Goal: Check status: Check status

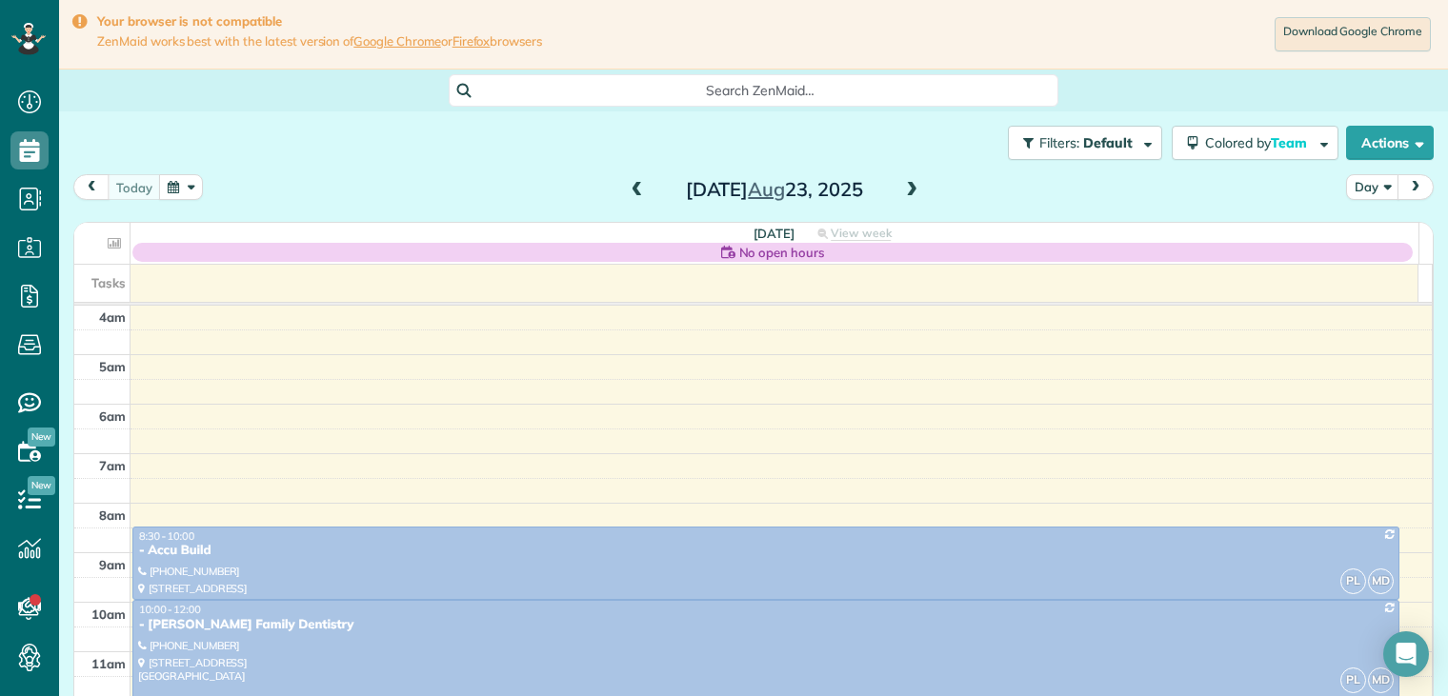
scroll to position [149, 0]
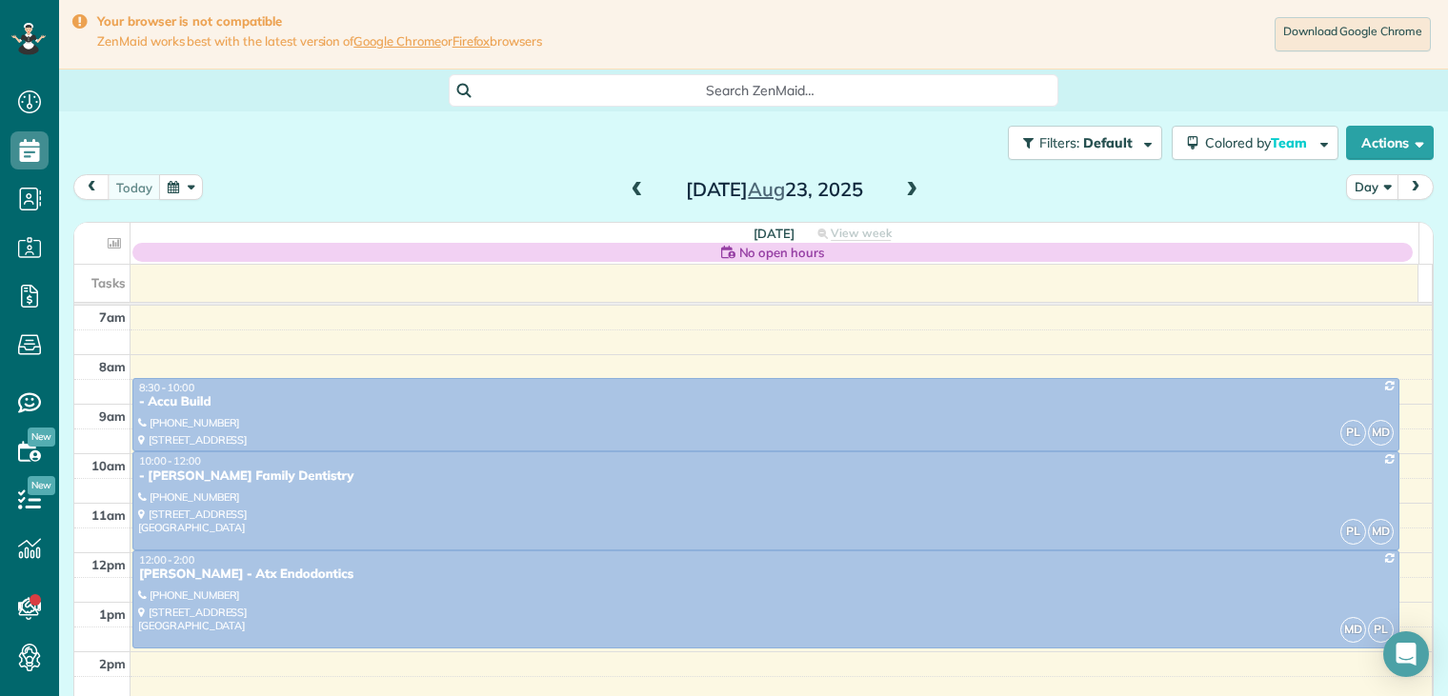
click at [904, 191] on span at bounding box center [911, 190] width 21 height 17
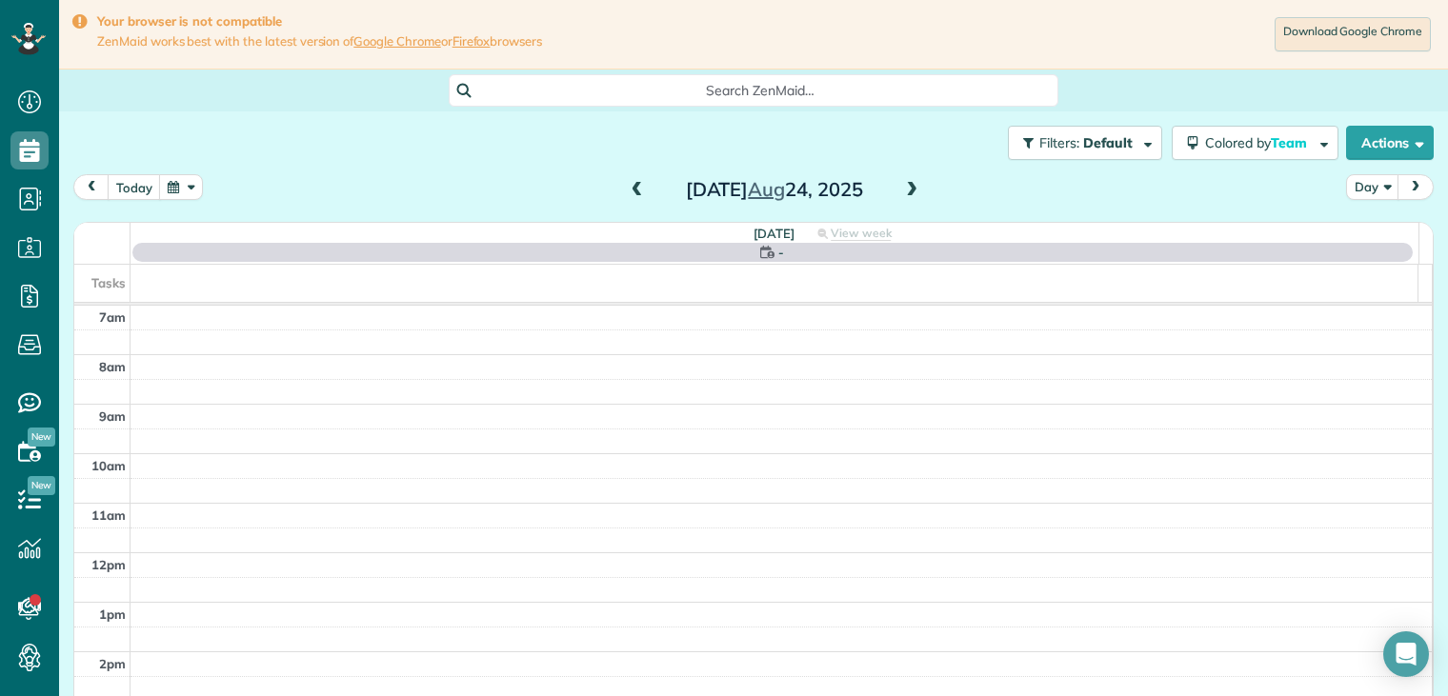
click at [904, 191] on span at bounding box center [911, 190] width 21 height 17
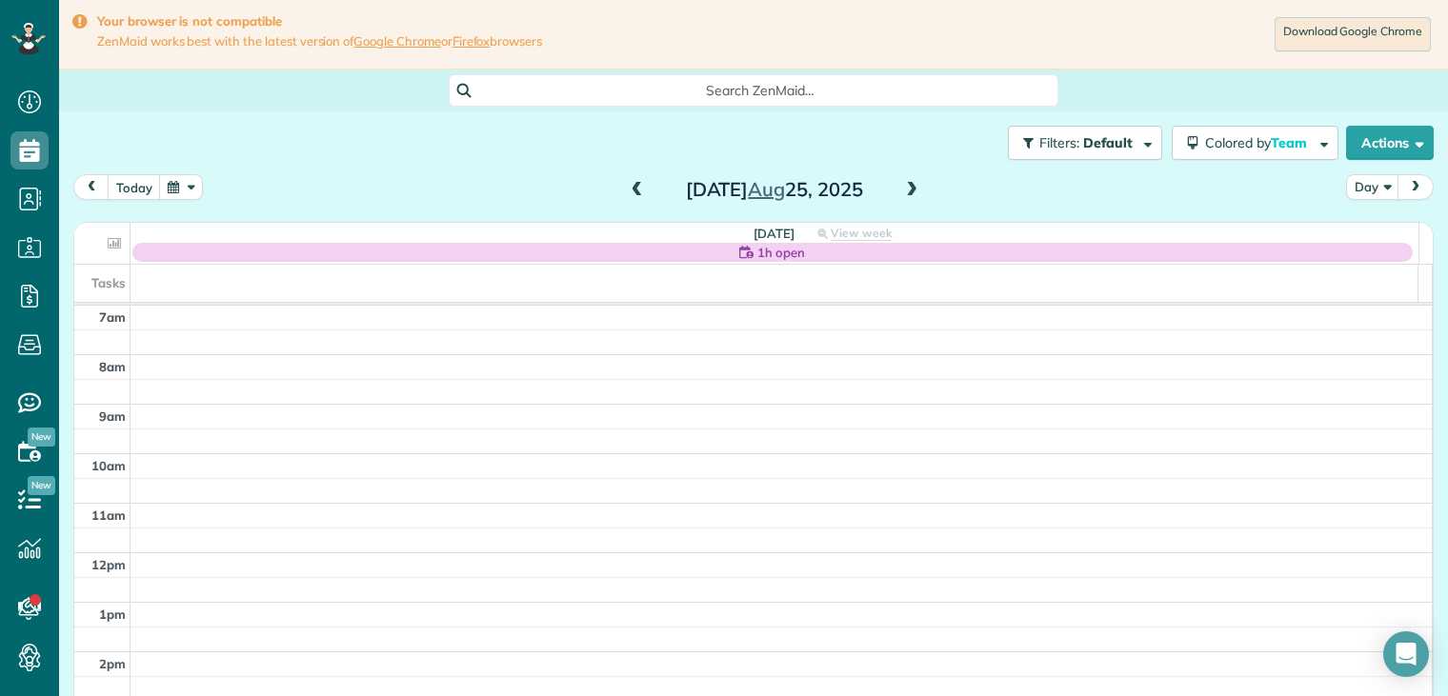
click at [905, 191] on span at bounding box center [911, 190] width 21 height 17
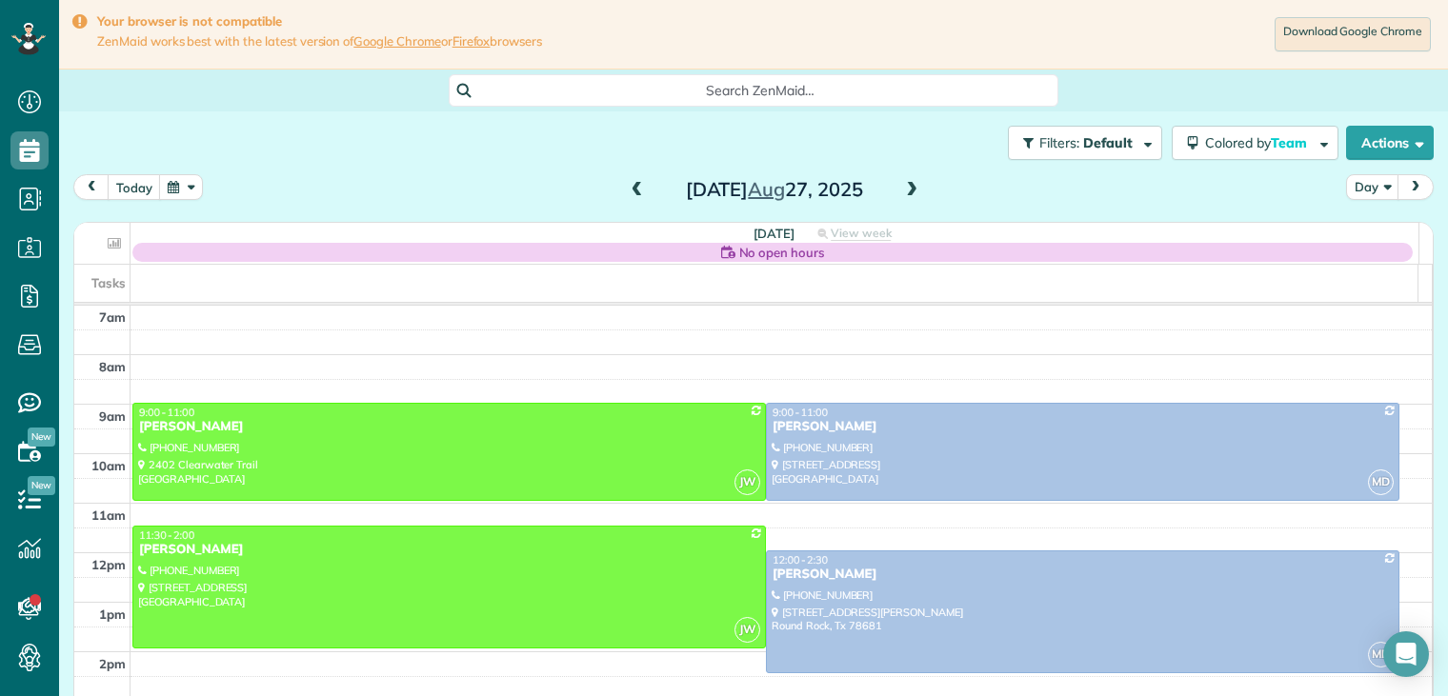
click at [628, 190] on span at bounding box center [637, 190] width 21 height 17
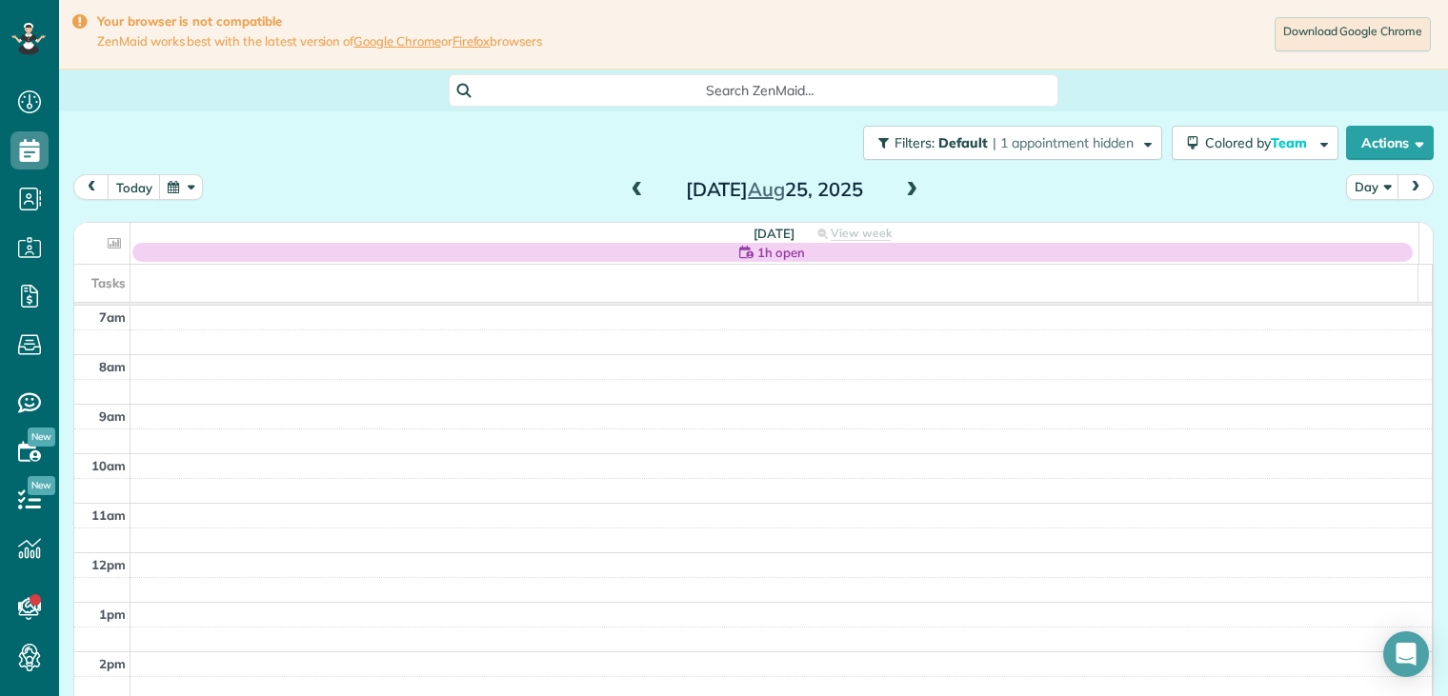
click at [910, 191] on span at bounding box center [911, 190] width 21 height 17
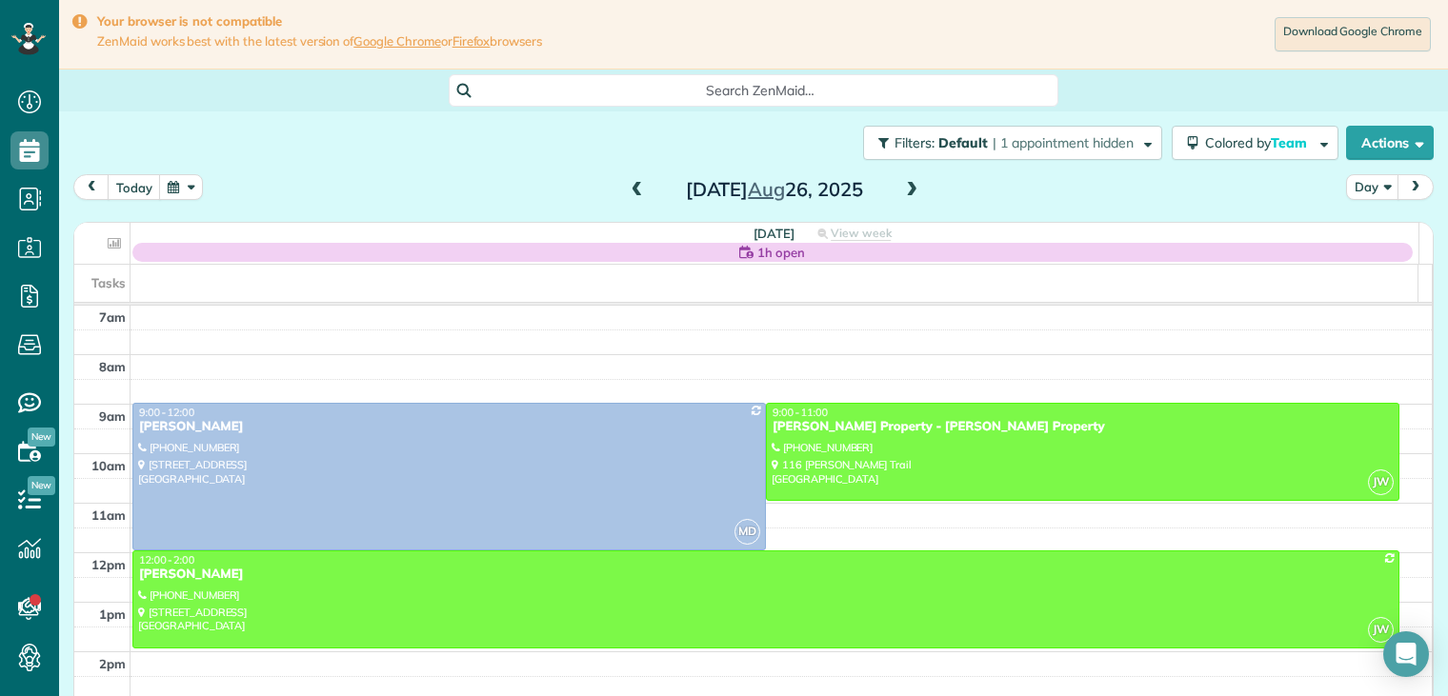
click at [627, 188] on span at bounding box center [637, 190] width 21 height 17
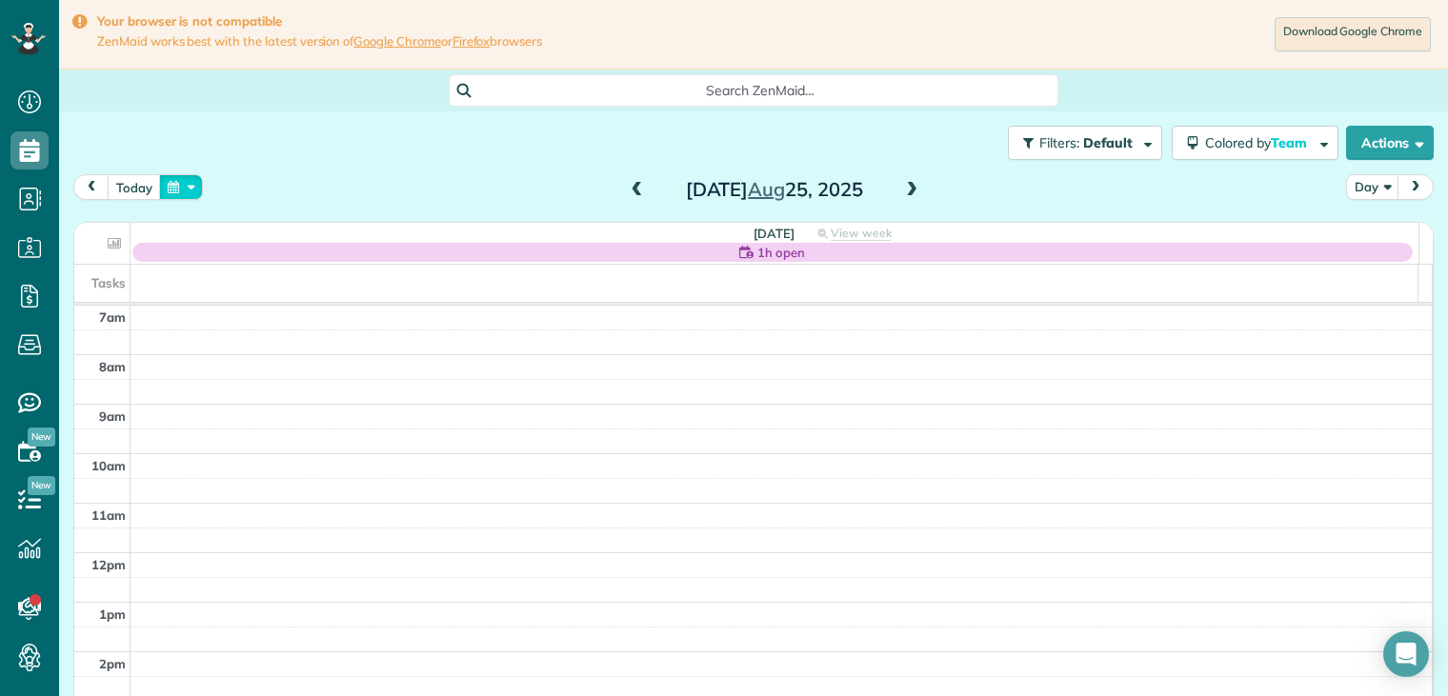
click at [183, 189] on button "button" at bounding box center [181, 187] width 44 height 26
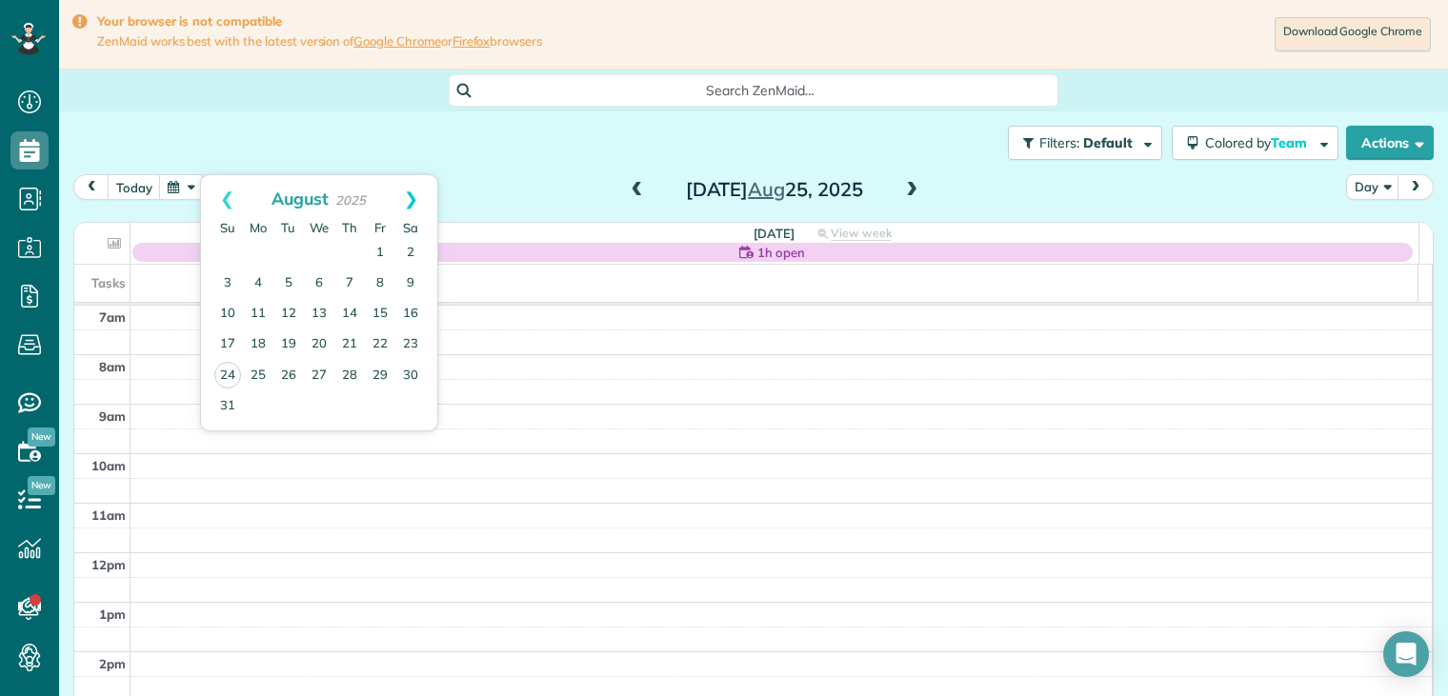
click at [411, 201] on link "Next" at bounding box center [411, 199] width 52 height 48
click at [261, 250] on link "1" at bounding box center [258, 253] width 30 height 30
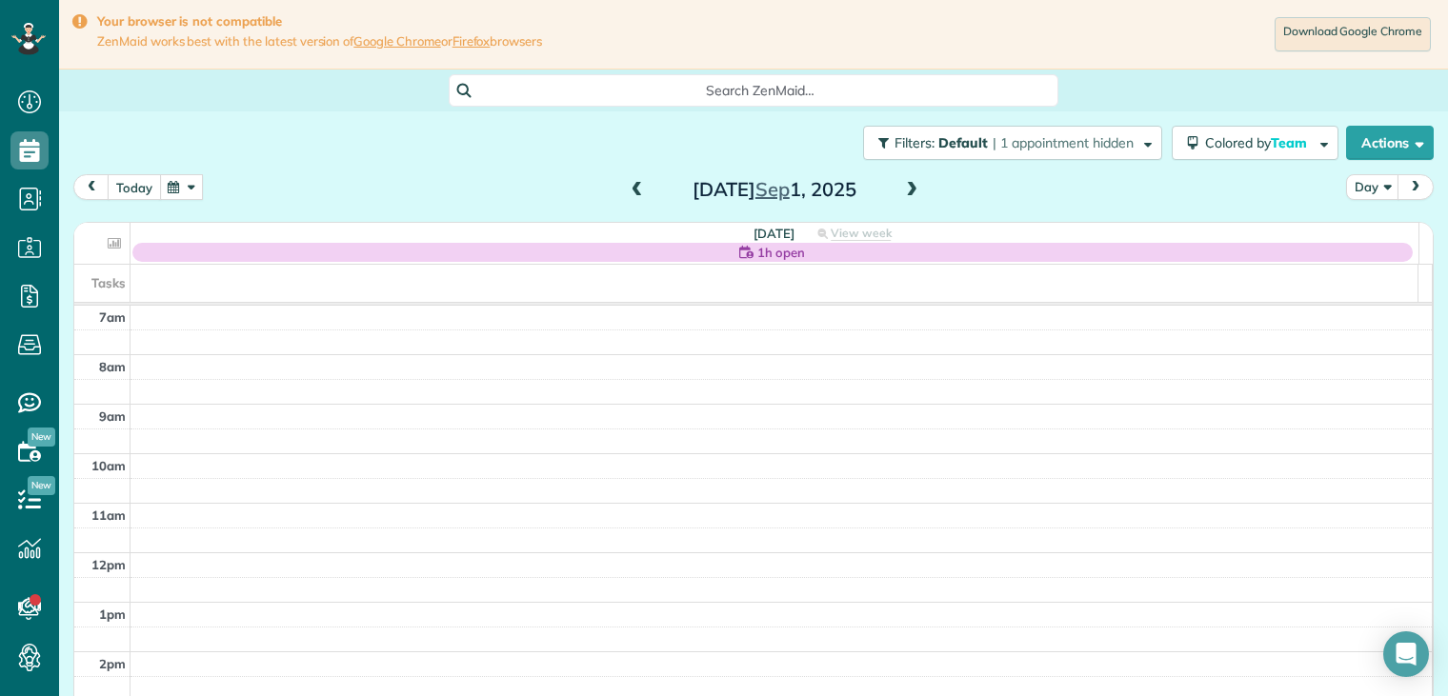
click at [141, 184] on button "today" at bounding box center [134, 187] width 53 height 26
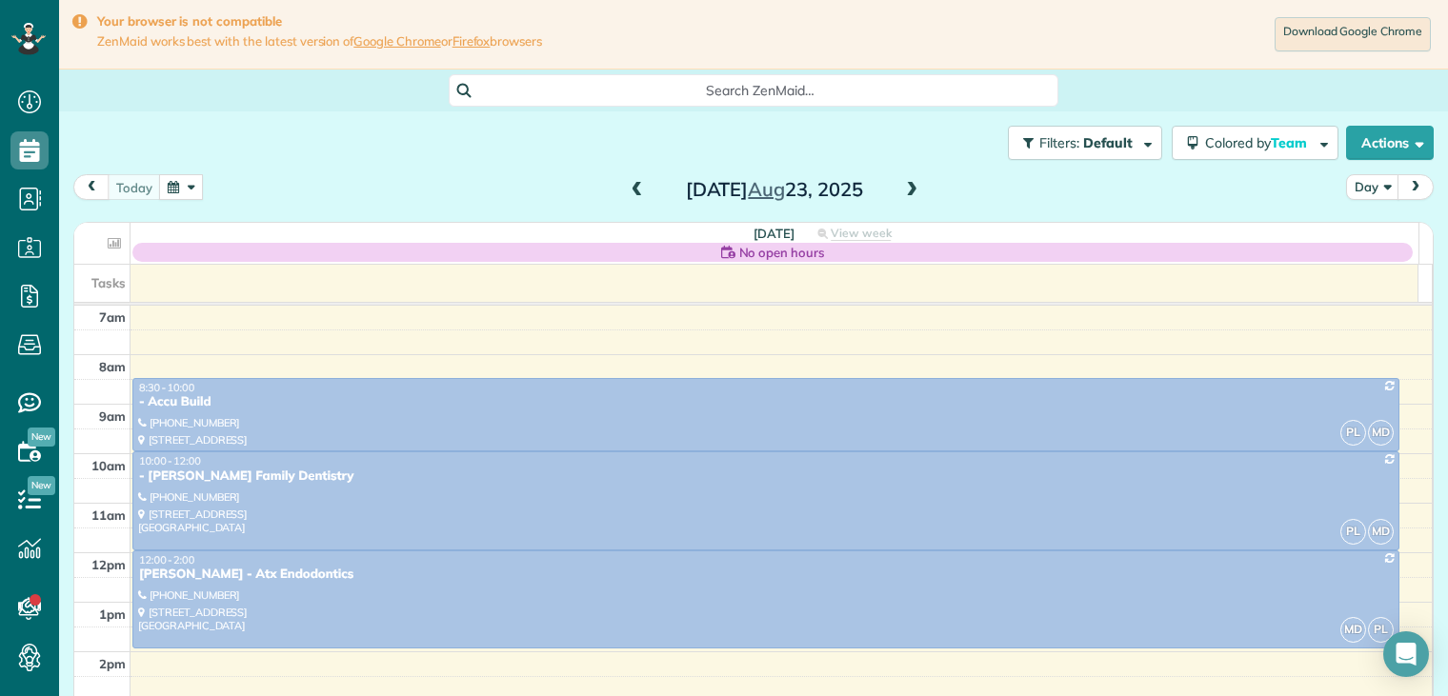
click at [629, 190] on span at bounding box center [637, 190] width 21 height 17
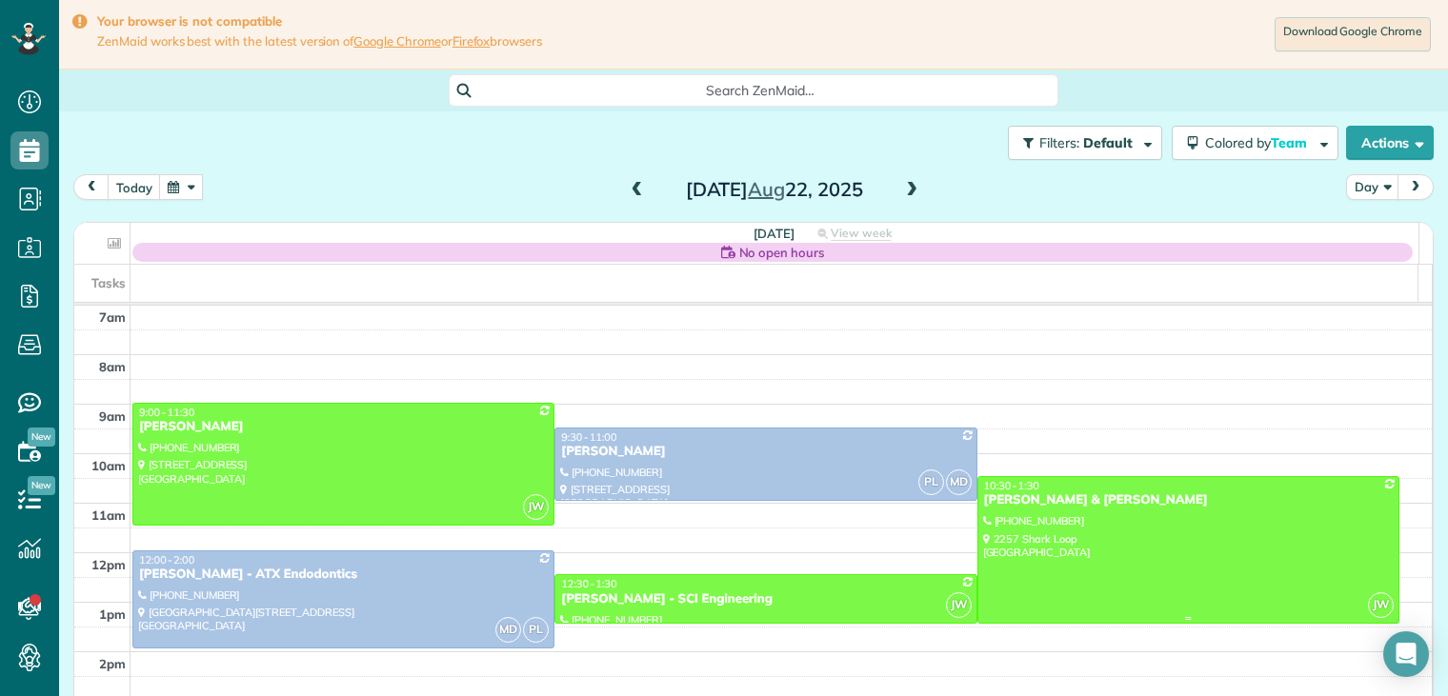
click at [998, 498] on div "[PERSON_NAME] & [PERSON_NAME]" at bounding box center [1188, 500] width 411 height 16
click at [0, 0] on div at bounding box center [0, 0] width 0 height 0
click at [995, 498] on div "[PERSON_NAME] & [PERSON_NAME]" at bounding box center [1188, 500] width 411 height 16
click at [0, 0] on div at bounding box center [0, 0] width 0 height 0
drag, startPoint x: 994, startPoint y: 498, endPoint x: 980, endPoint y: 511, distance: 18.9
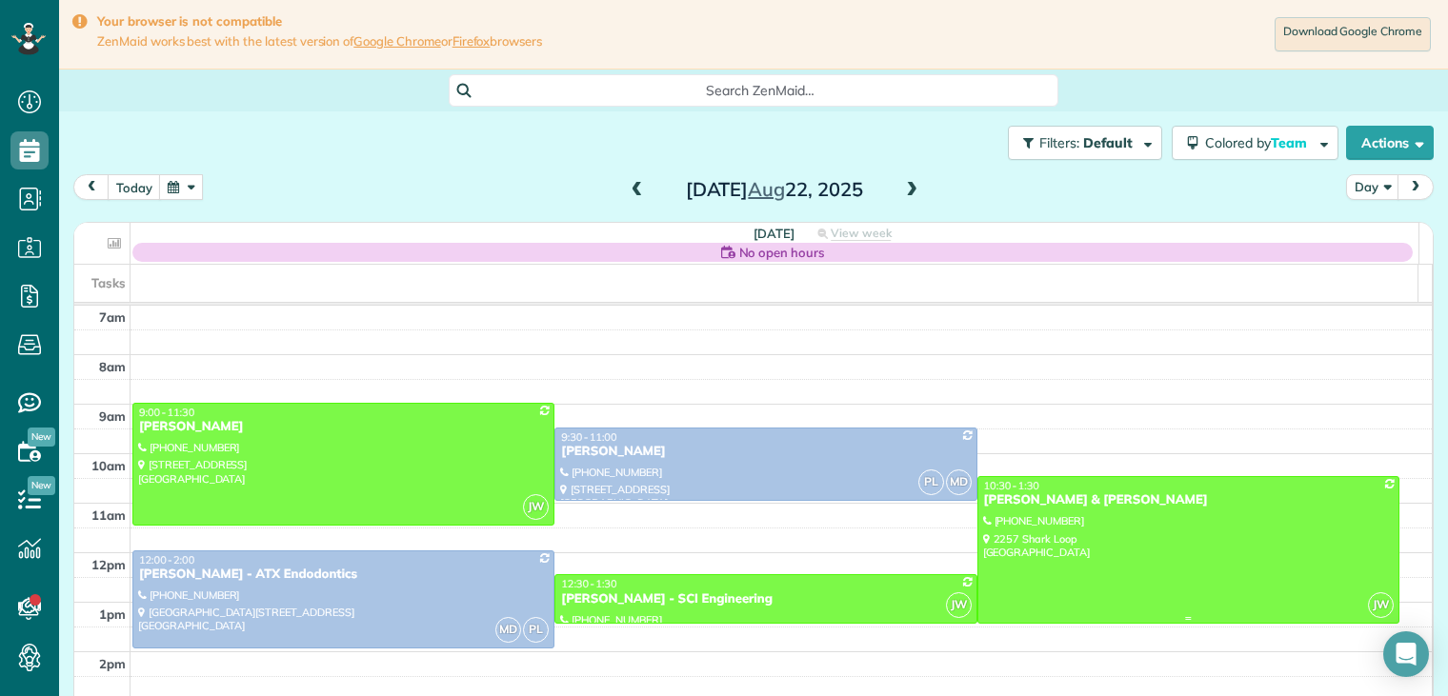
click at [984, 510] on div at bounding box center [1188, 550] width 420 height 146
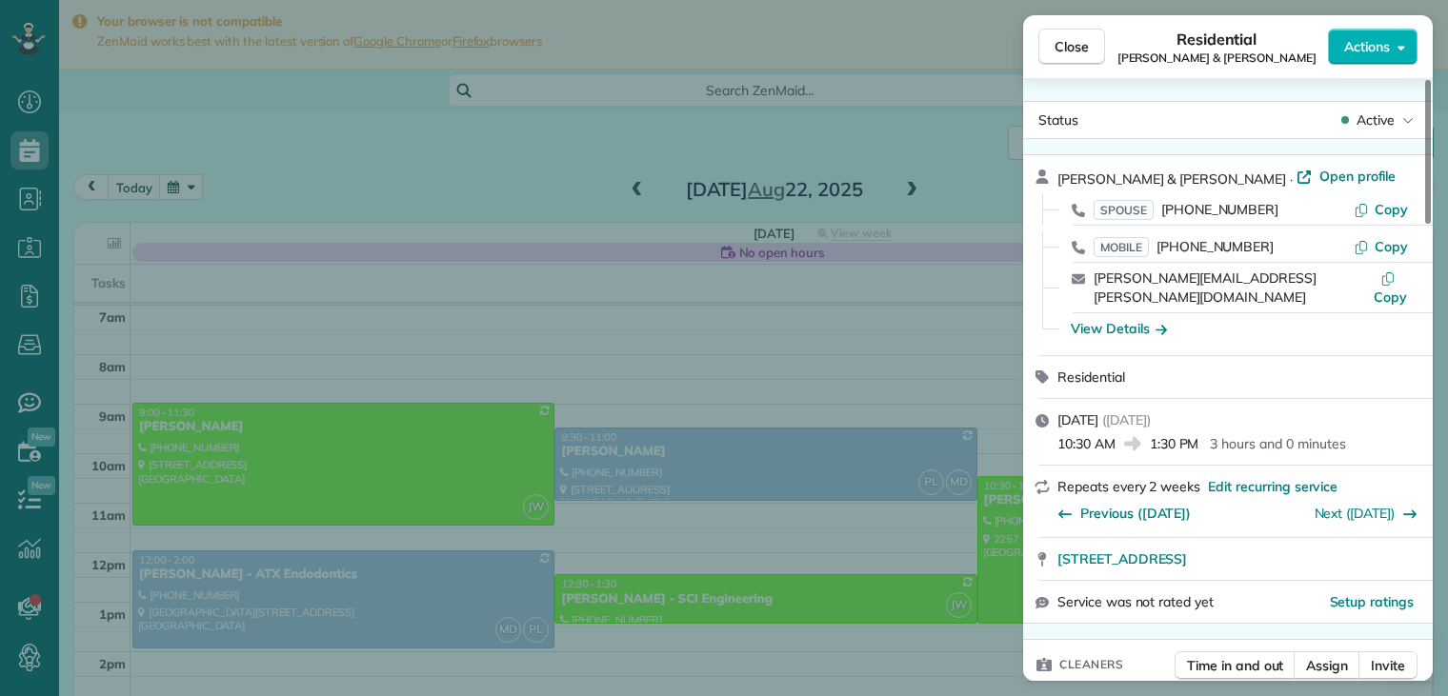
click at [1166, 319] on div "View Details" at bounding box center [1239, 328] width 352 height 19
click at [1165, 325] on icon "button" at bounding box center [1160, 330] width 11 height 10
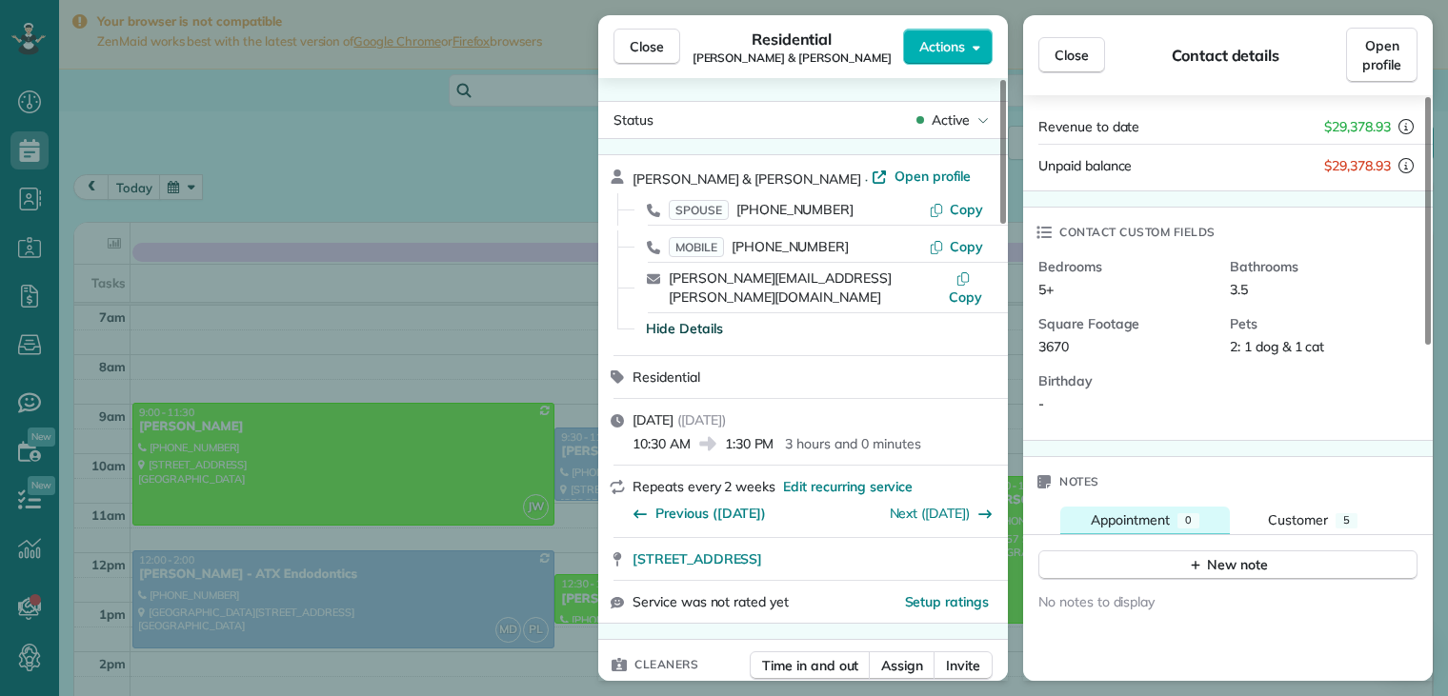
scroll to position [572, 0]
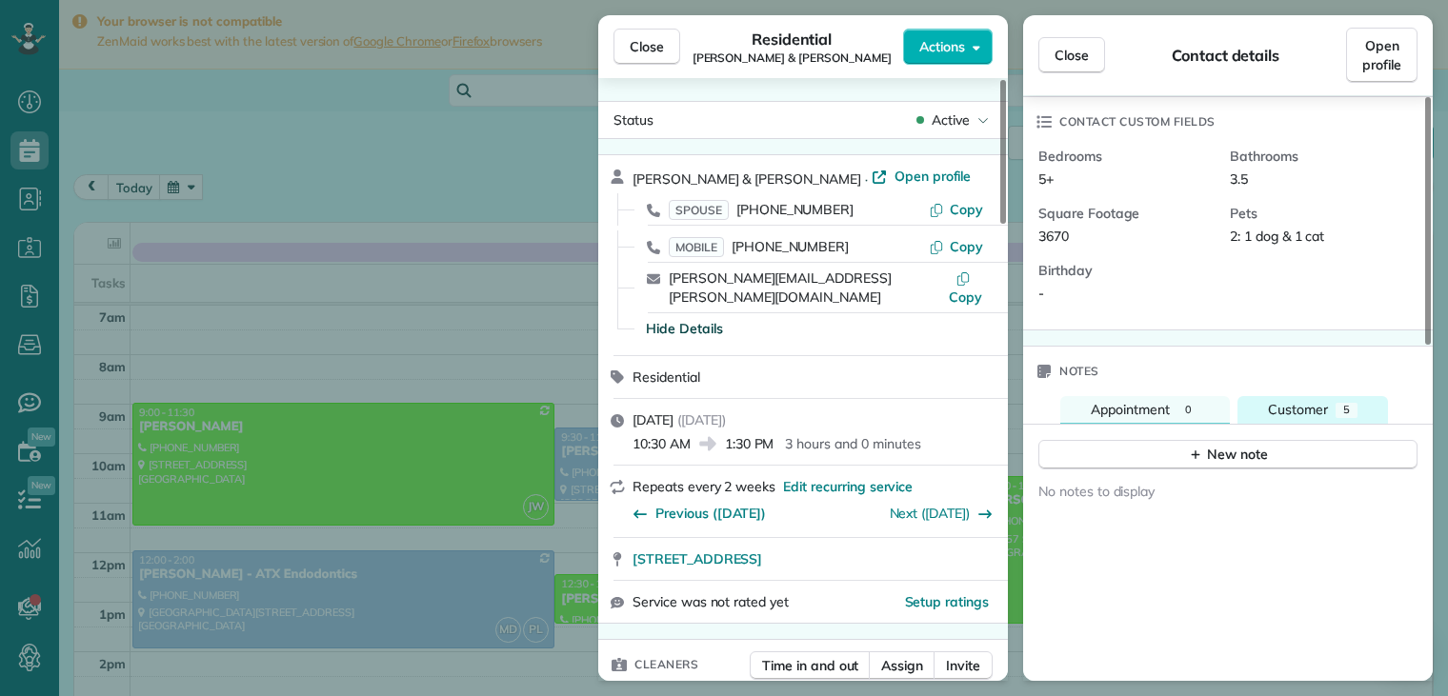
click at [1318, 401] on span "Customer" at bounding box center [1298, 409] width 60 height 17
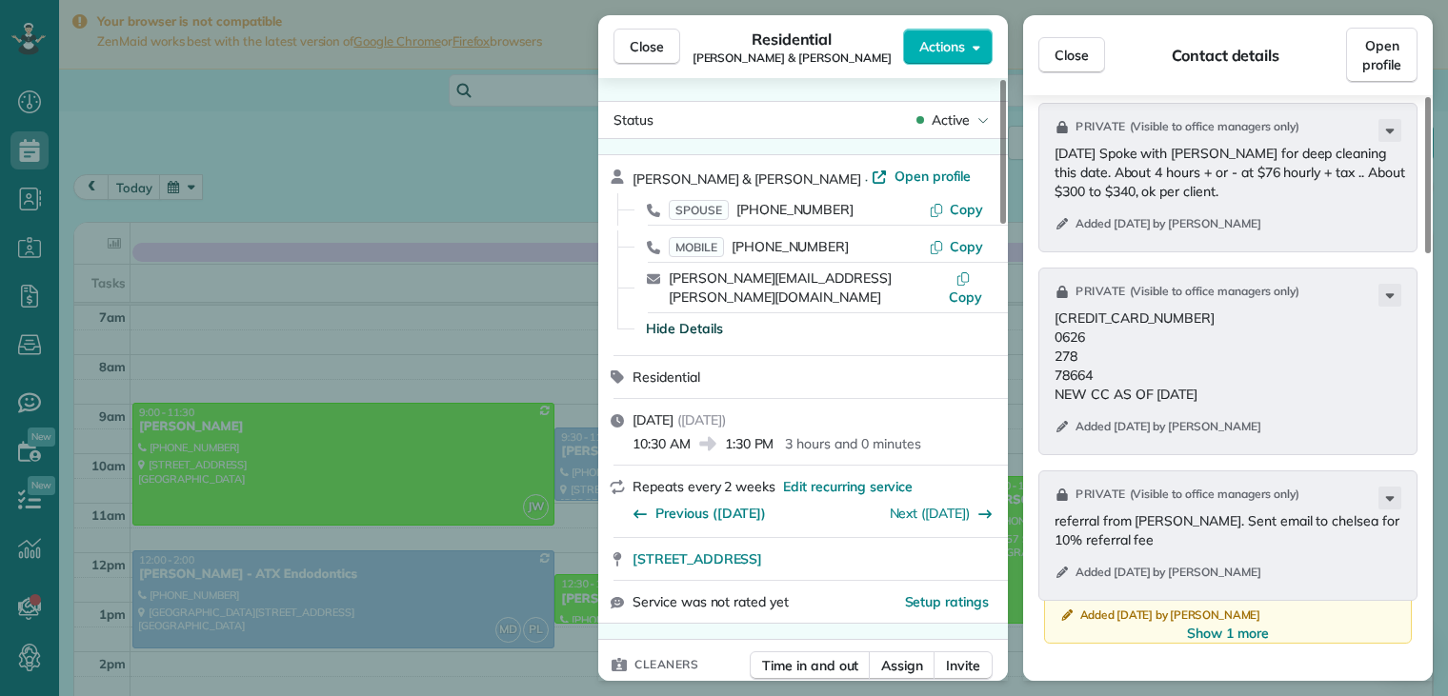
scroll to position [1238, 0]
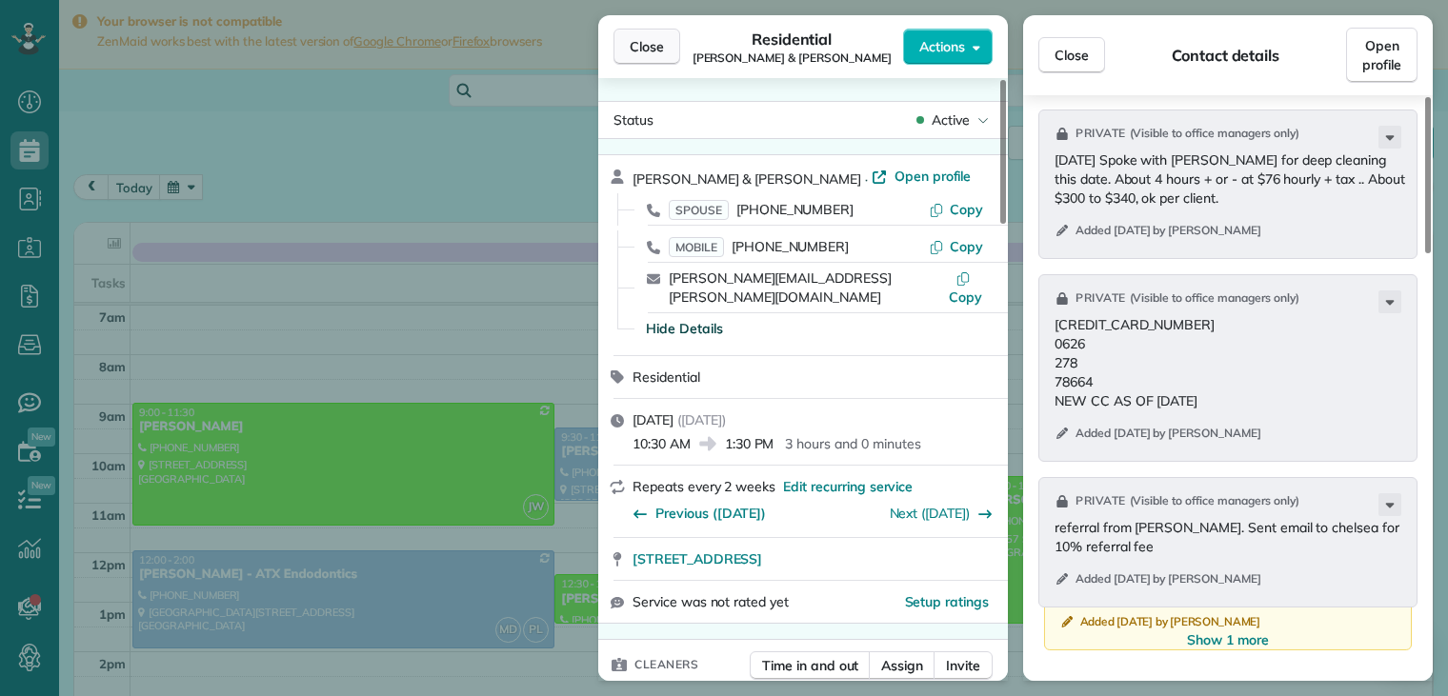
click at [657, 39] on span "Close" at bounding box center [647, 46] width 34 height 19
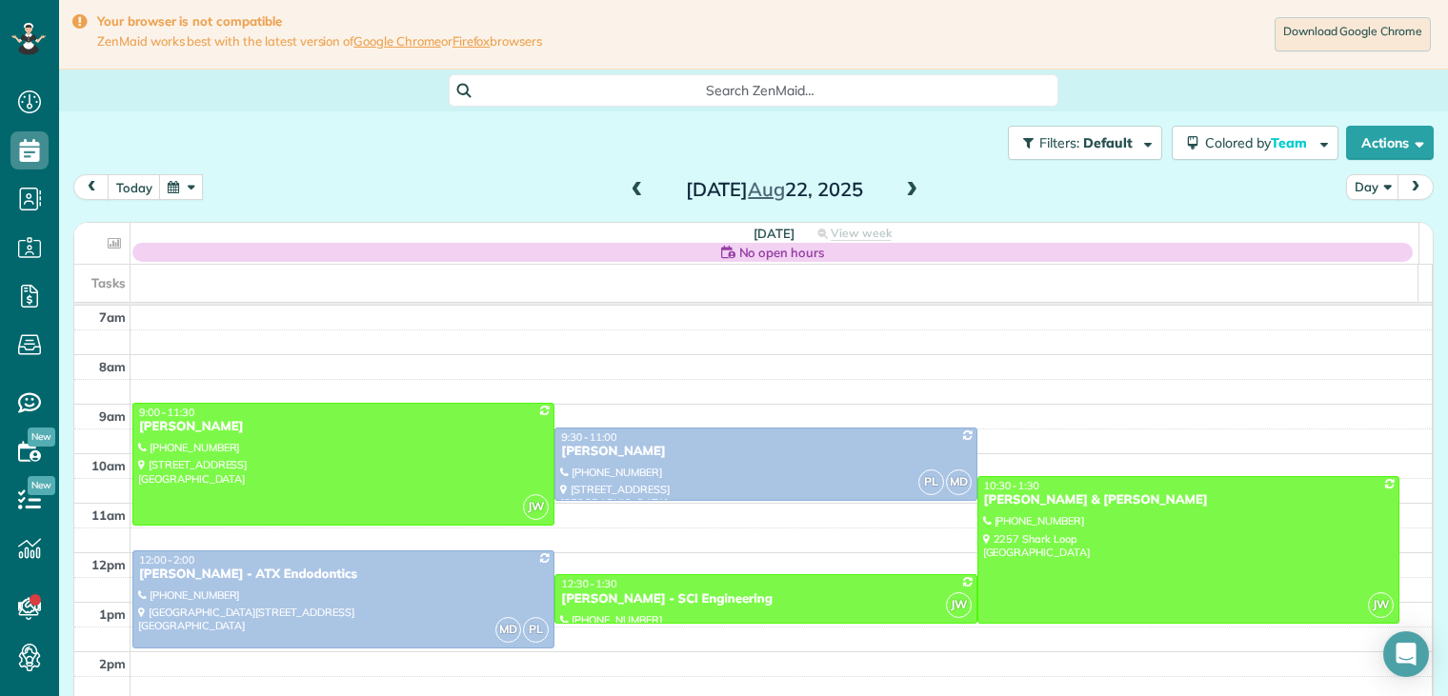
click at [906, 189] on span at bounding box center [911, 190] width 21 height 17
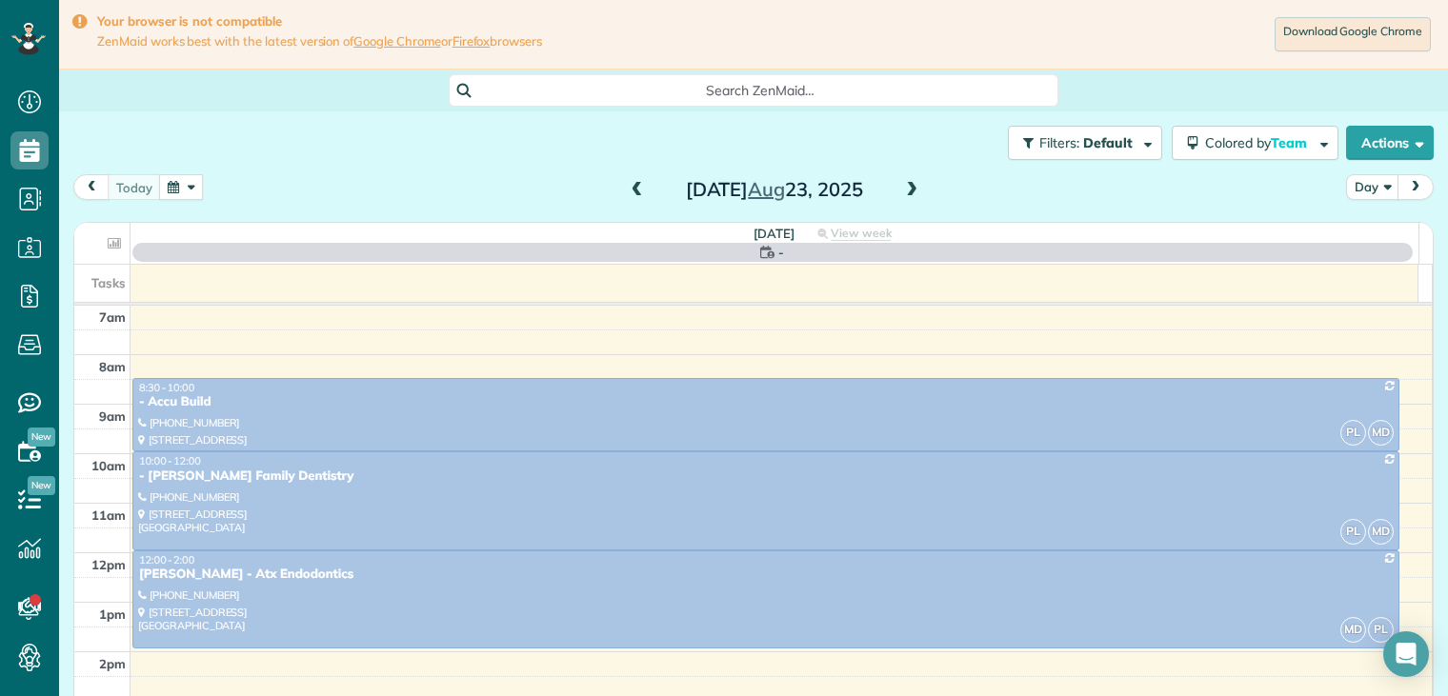
click at [906, 189] on span at bounding box center [911, 190] width 21 height 17
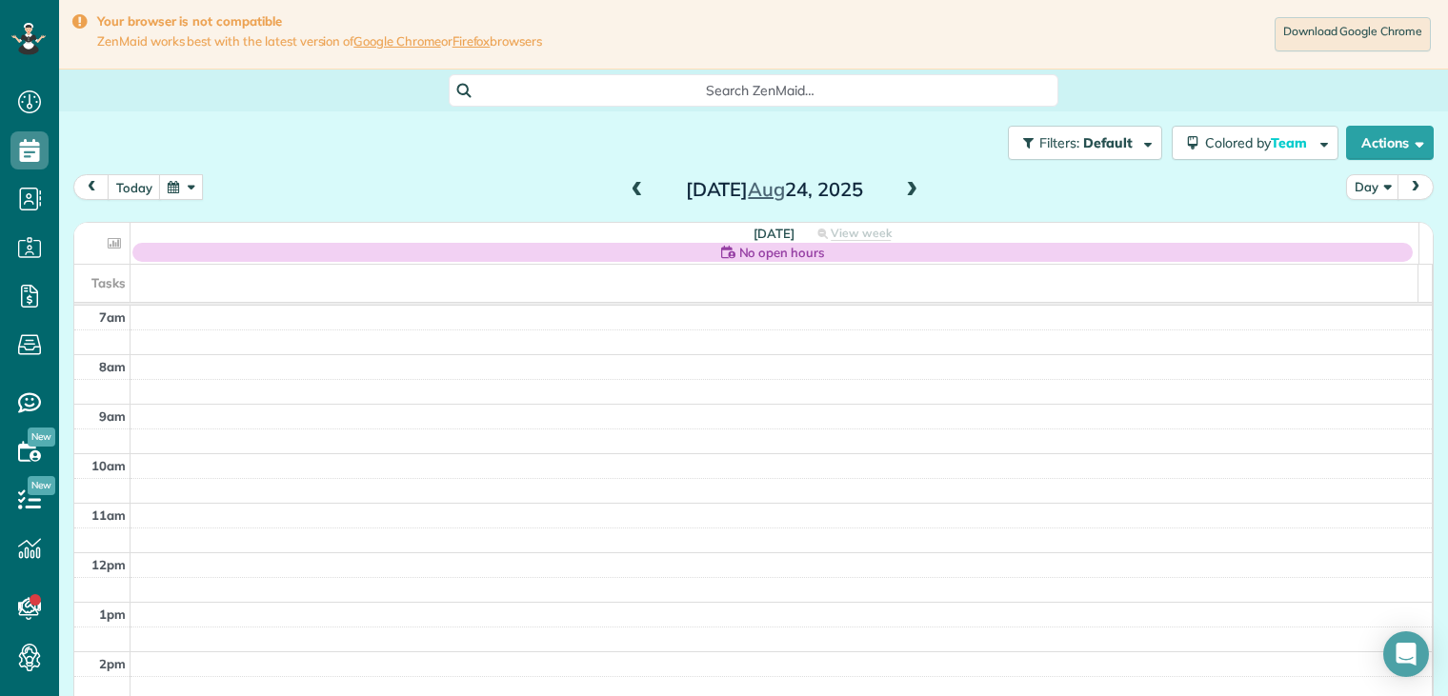
click at [906, 189] on span at bounding box center [911, 190] width 21 height 17
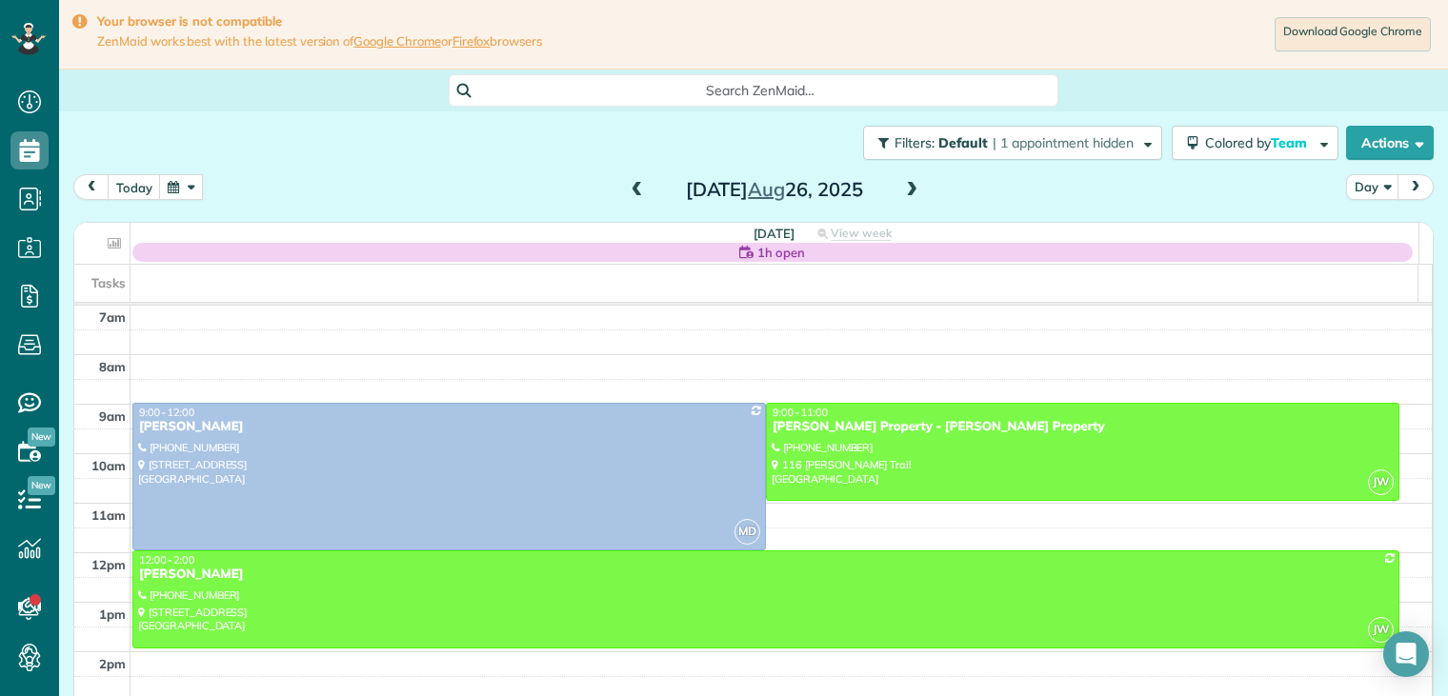
click at [906, 189] on span at bounding box center [911, 190] width 21 height 17
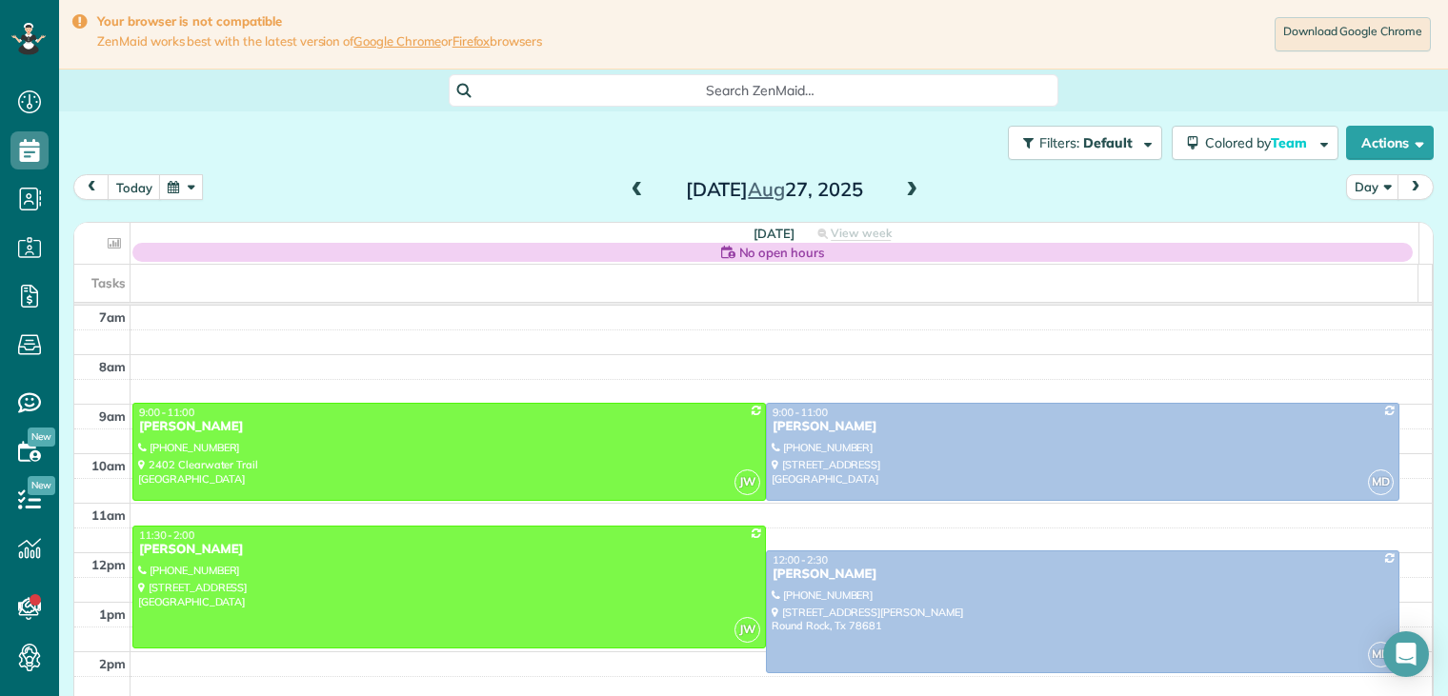
click at [906, 189] on span at bounding box center [911, 190] width 21 height 17
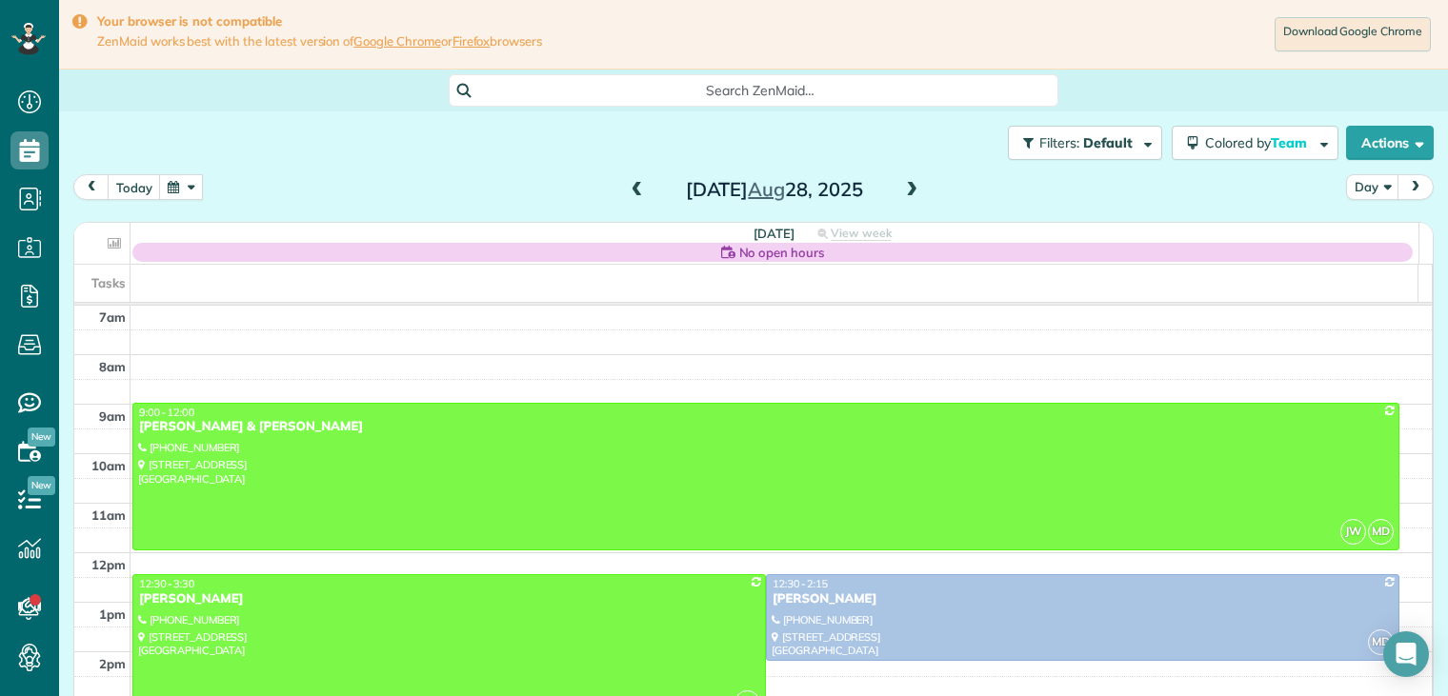
click at [906, 189] on span at bounding box center [911, 190] width 21 height 17
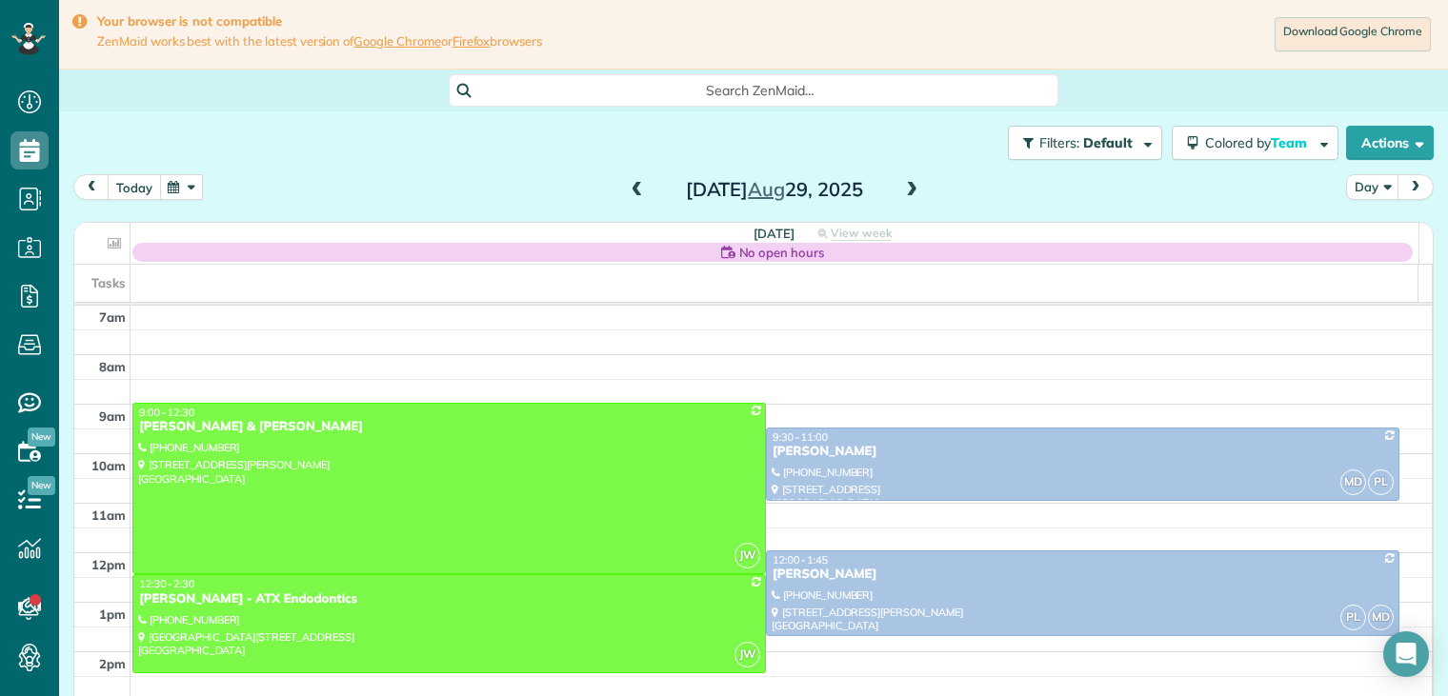
click at [140, 178] on button "today" at bounding box center [134, 187] width 53 height 26
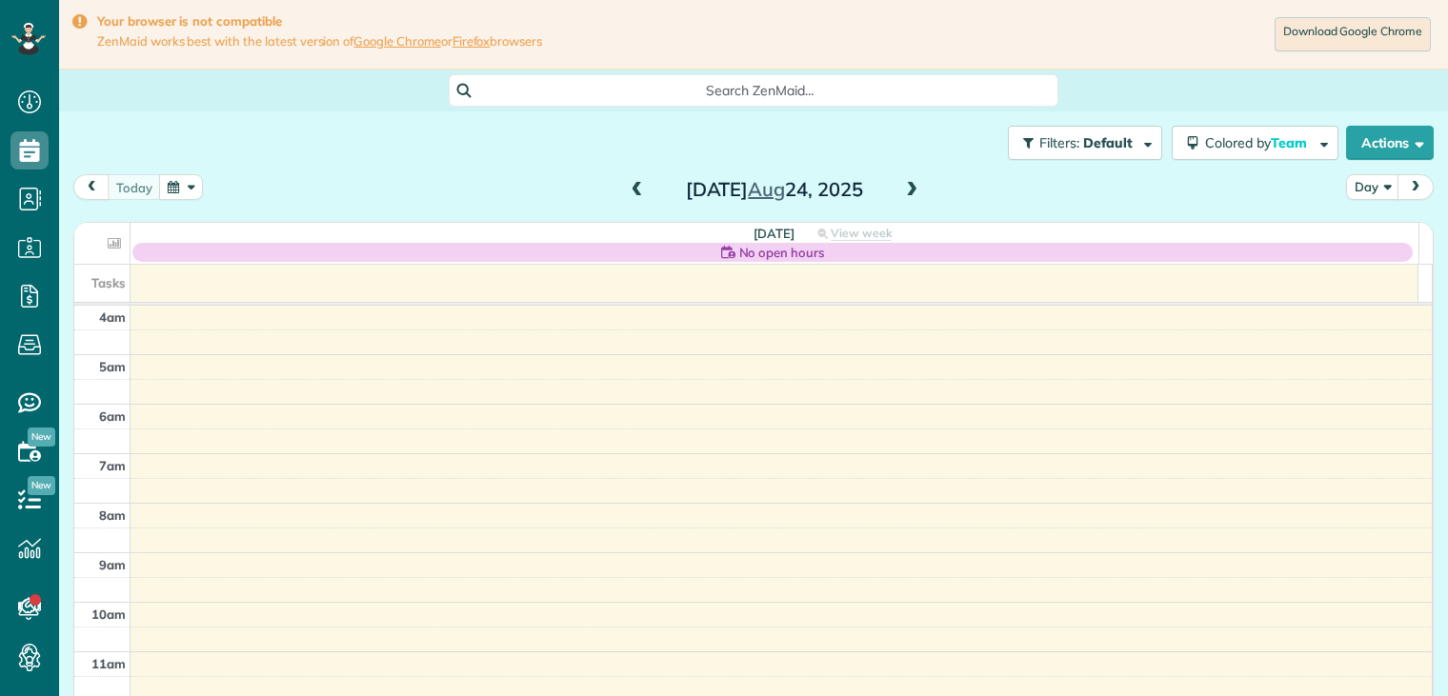
scroll to position [149, 0]
